Goal: Task Accomplishment & Management: Manage account settings

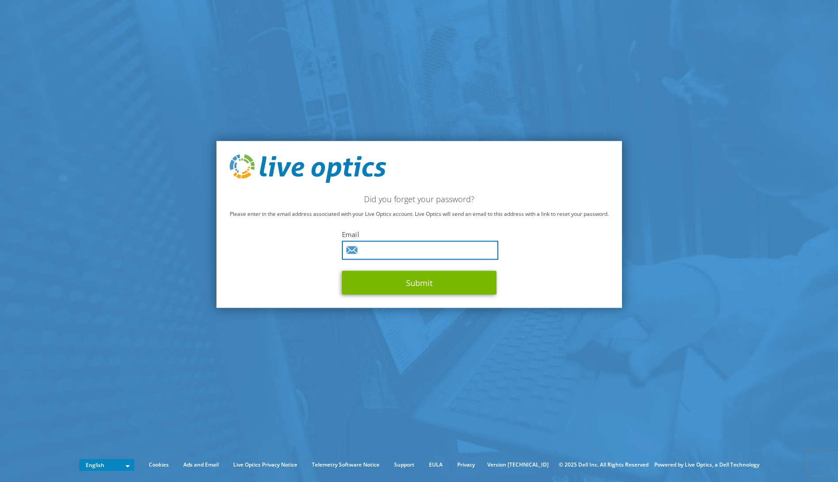
click at [398, 255] on input "text" at bounding box center [420, 250] width 156 height 19
type input "ben.eavey@rehmann.com"
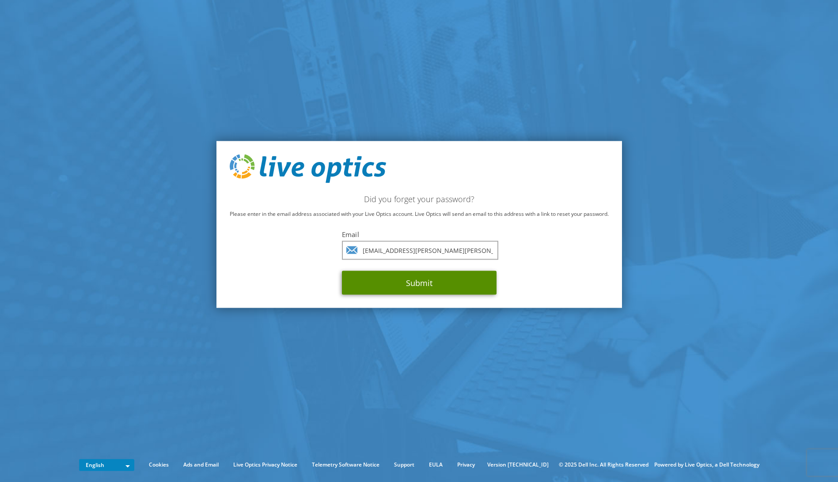
click at [402, 280] on button "Submit" at bounding box center [419, 283] width 155 height 24
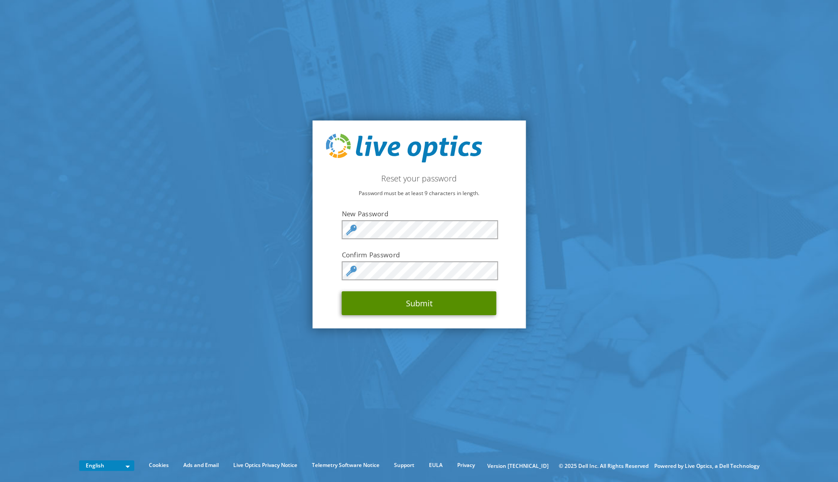
click at [419, 311] on button "Submit" at bounding box center [419, 303] width 155 height 24
